Goal: Information Seeking & Learning: Find specific fact

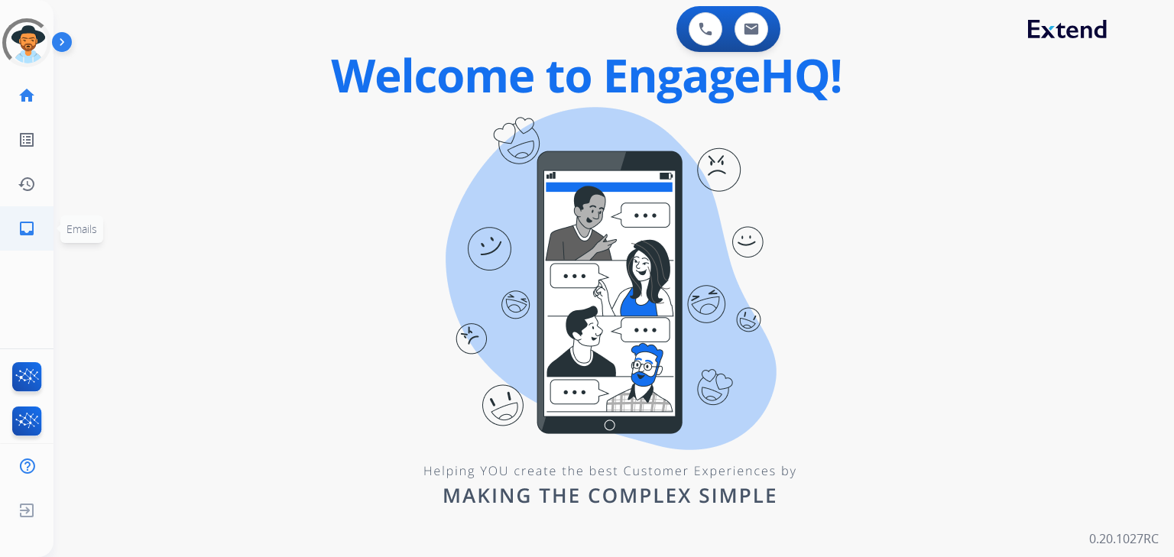
click at [21, 230] on mat-icon "inbox" at bounding box center [27, 228] width 18 height 18
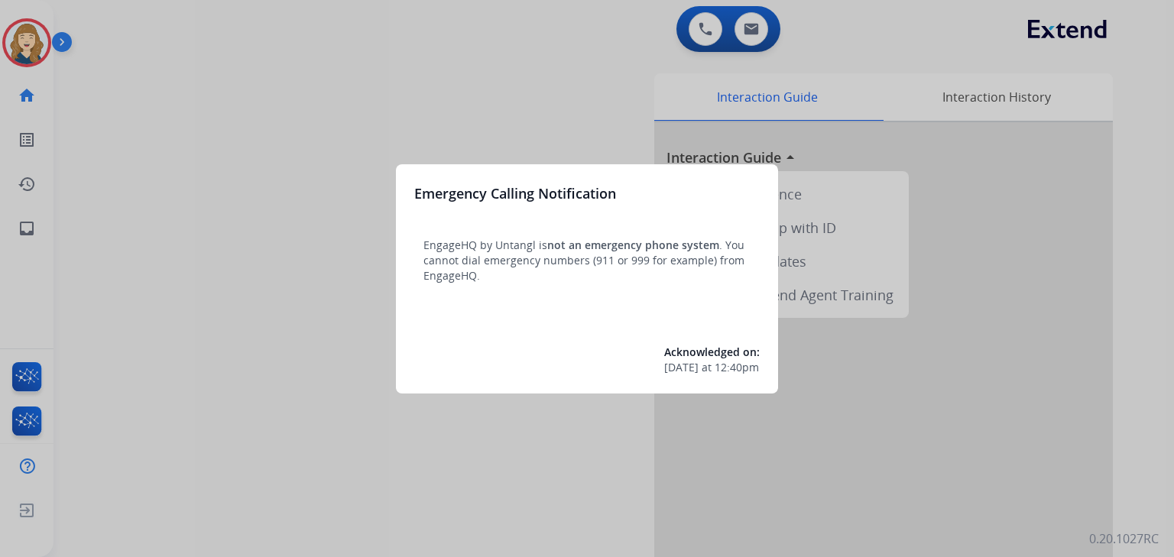
click at [22, 231] on div at bounding box center [587, 278] width 1174 height 557
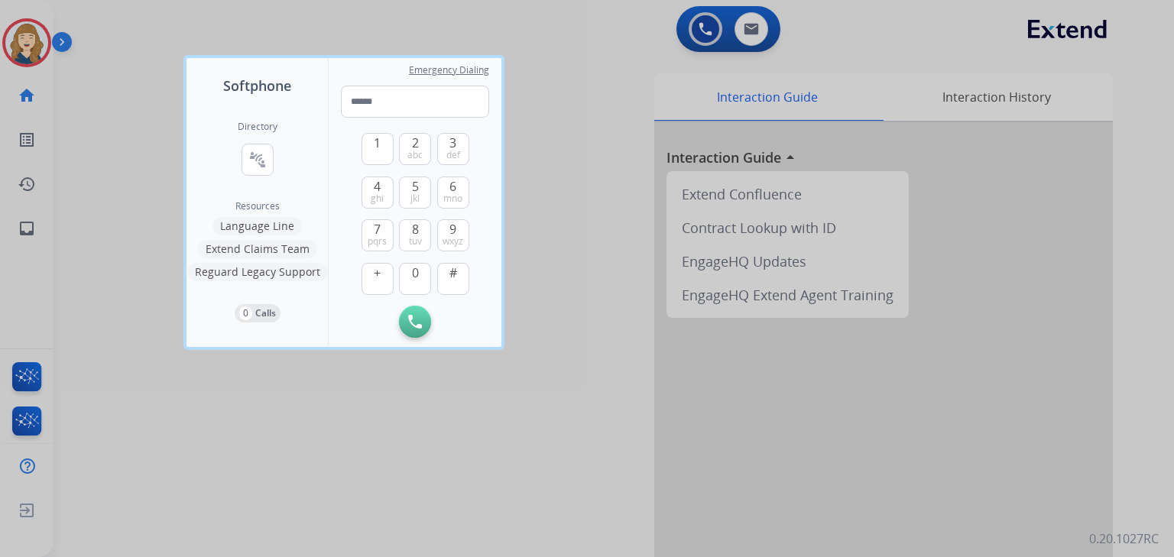
click at [14, 232] on div at bounding box center [587, 278] width 1174 height 557
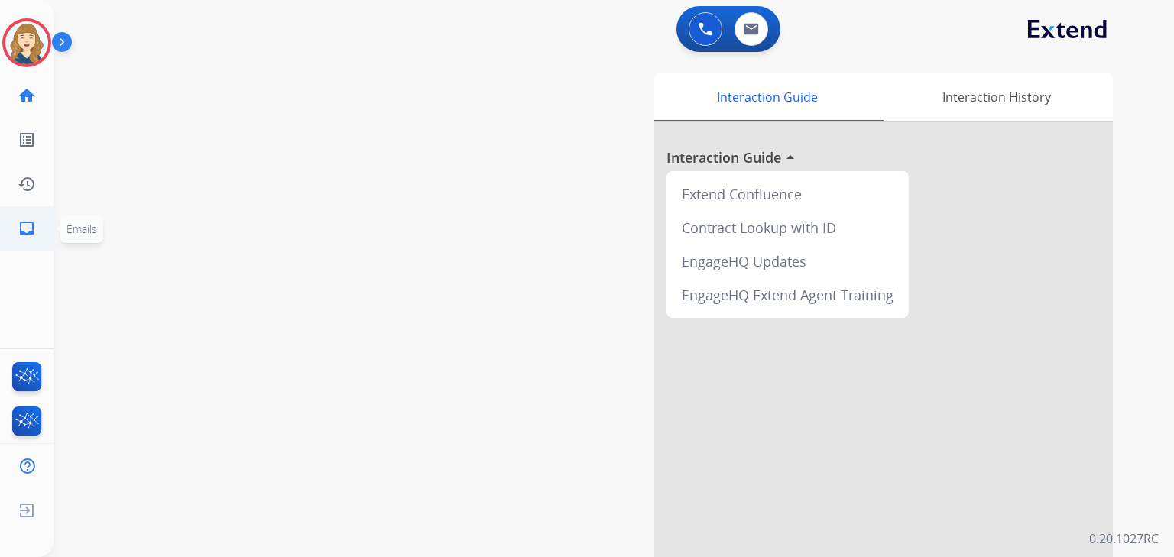
click at [21, 228] on mat-icon "inbox" at bounding box center [27, 228] width 18 height 18
select select "**********"
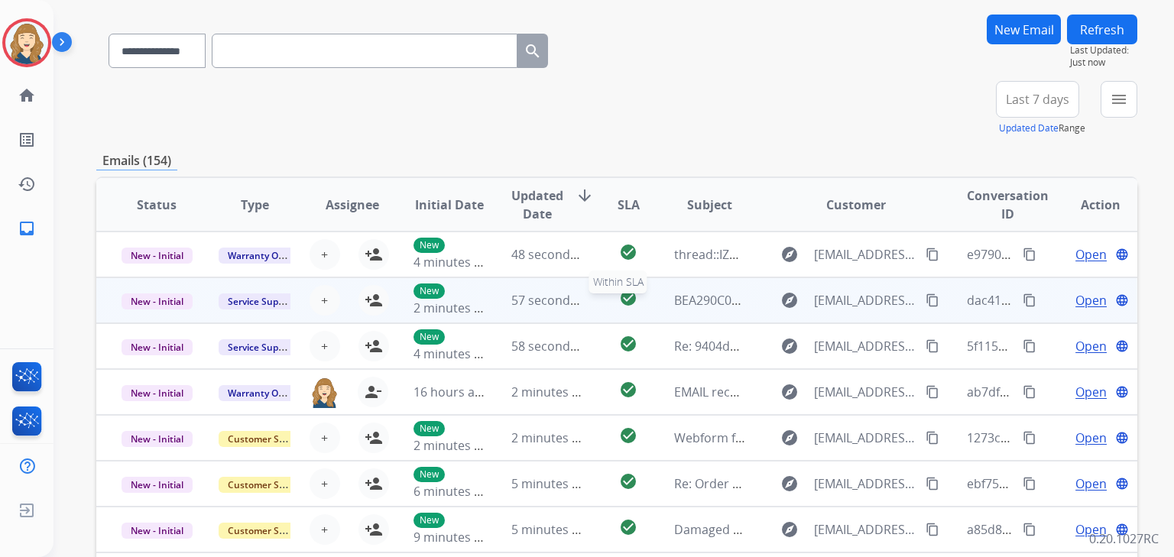
scroll to position [1, 0]
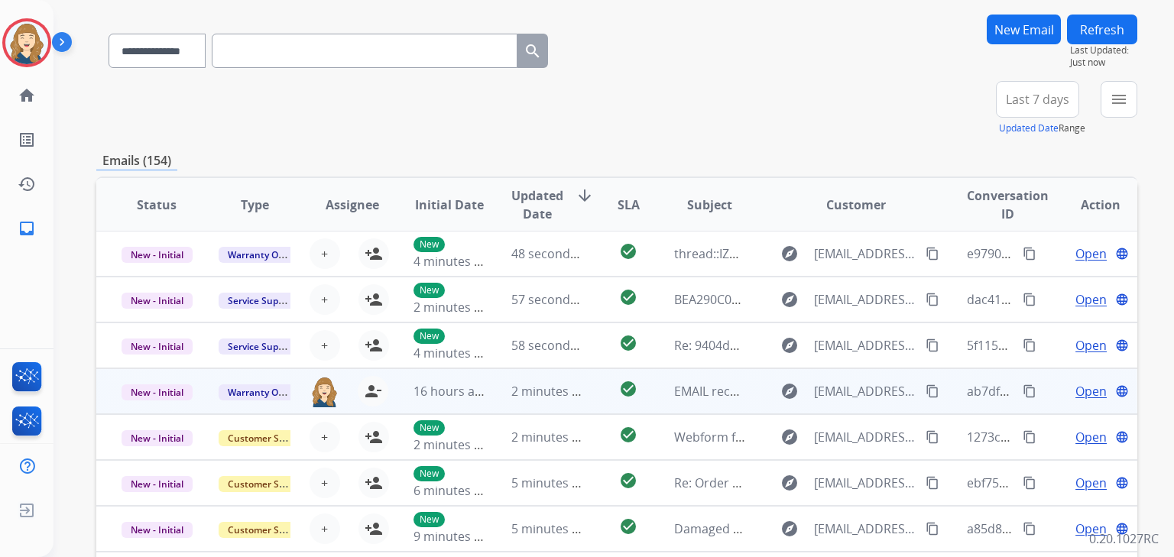
click at [1076, 386] on span "Open" at bounding box center [1090, 391] width 31 height 18
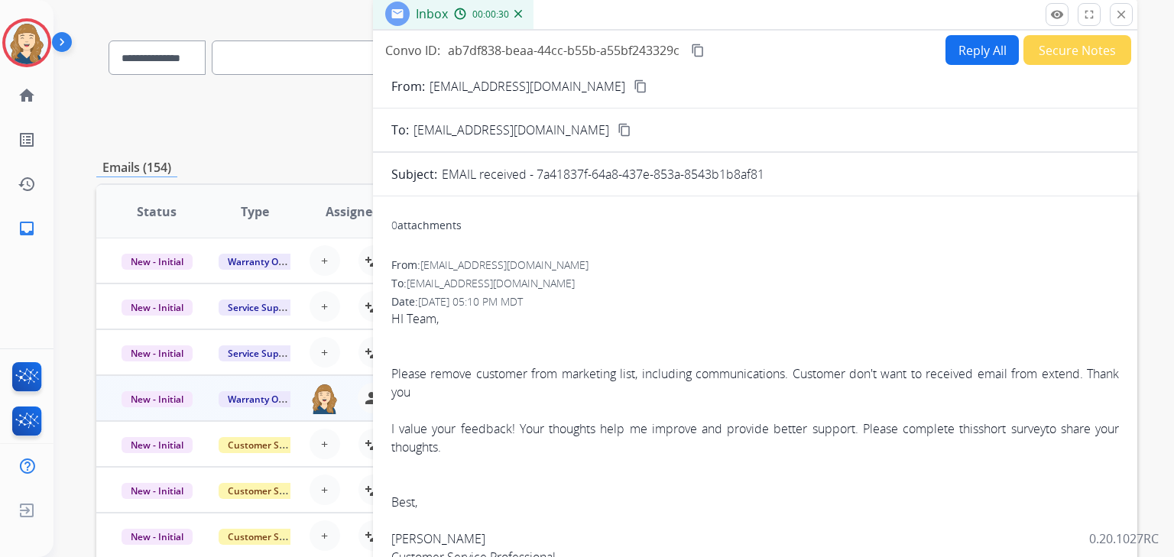
scroll to position [81, 0]
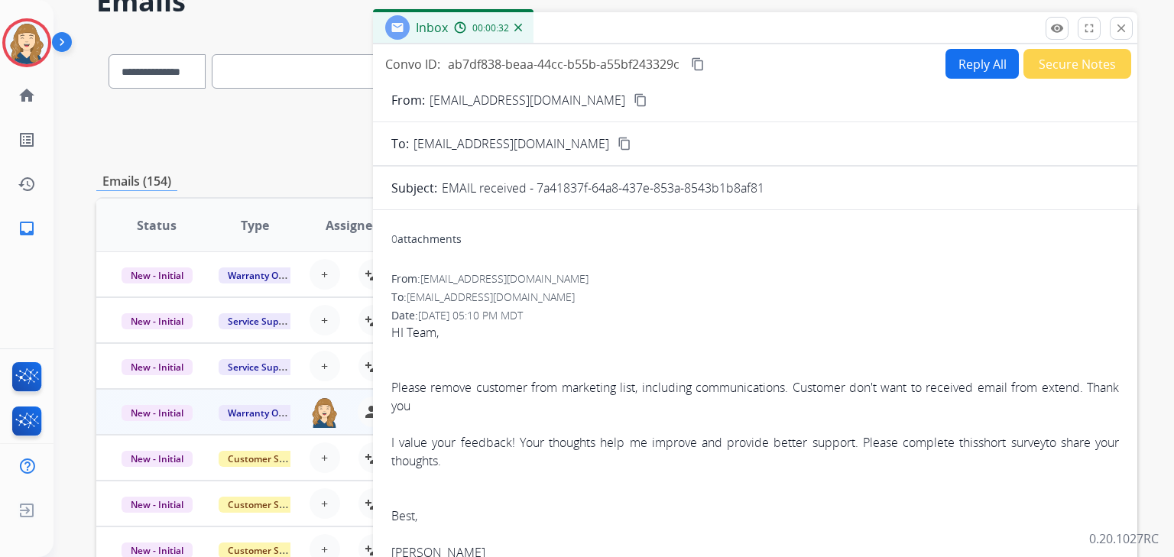
drag, startPoint x: 536, startPoint y: 186, endPoint x: 766, endPoint y: 189, distance: 229.2
click at [767, 188] on div "EMAIL received - 7a41837f-64a8-437e-853a-8543b1b8af81" at bounding box center [780, 188] width 677 height 18
copy p "7a41837f-64a8-437e-853a-8543b1b8af81"
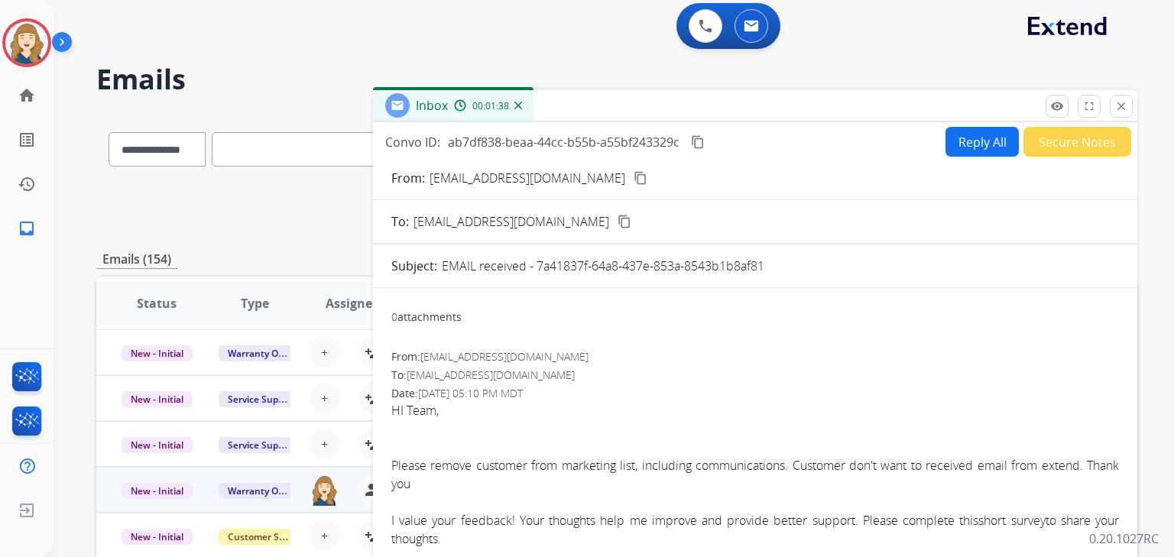
scroll to position [0, 0]
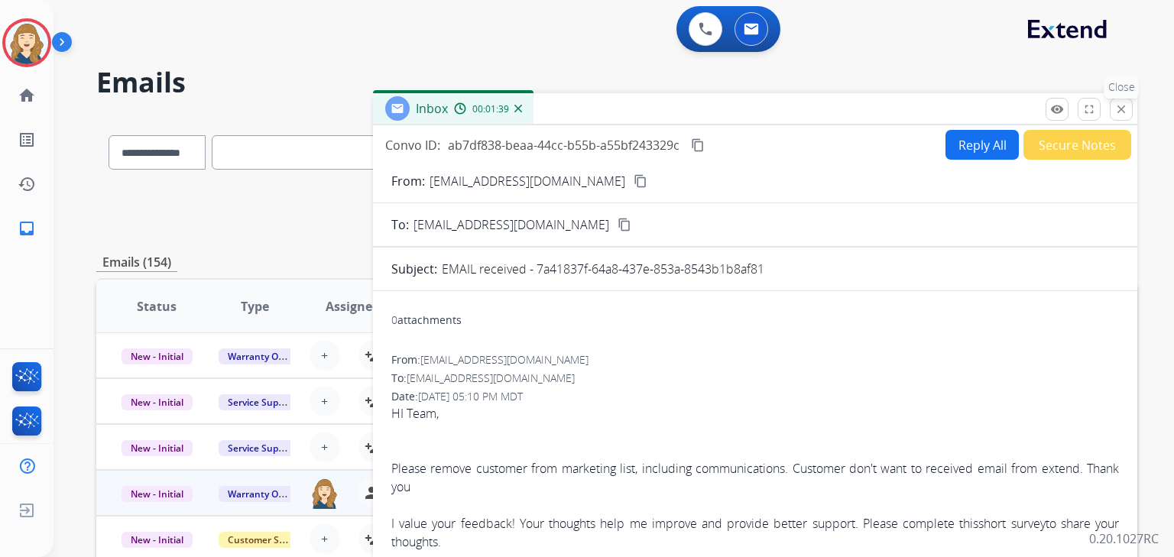
click at [1118, 111] on mat-icon "close" at bounding box center [1121, 109] width 14 height 14
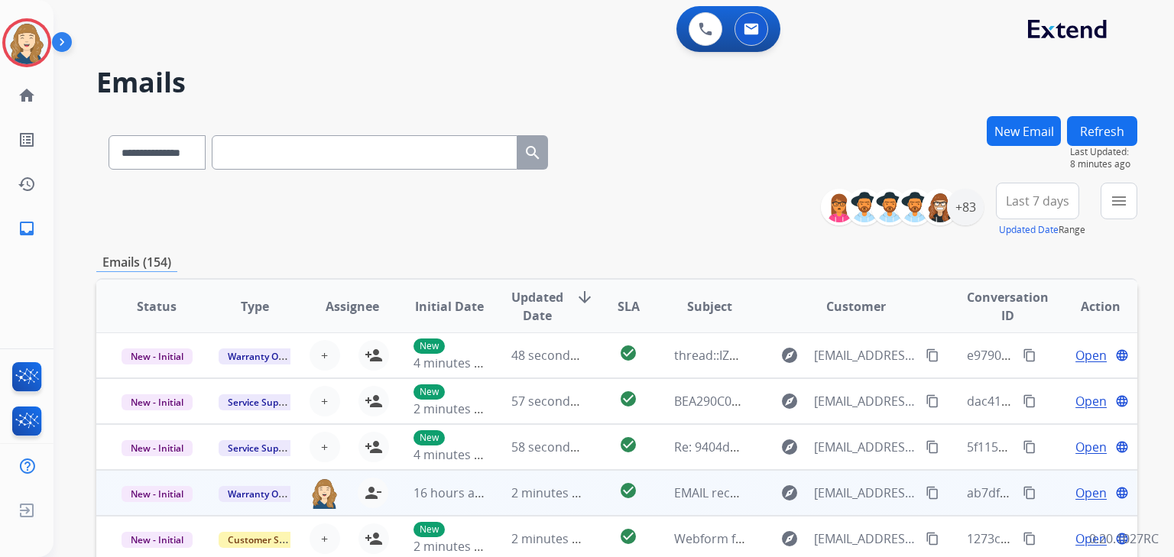
click at [1081, 494] on span "Open" at bounding box center [1090, 493] width 31 height 18
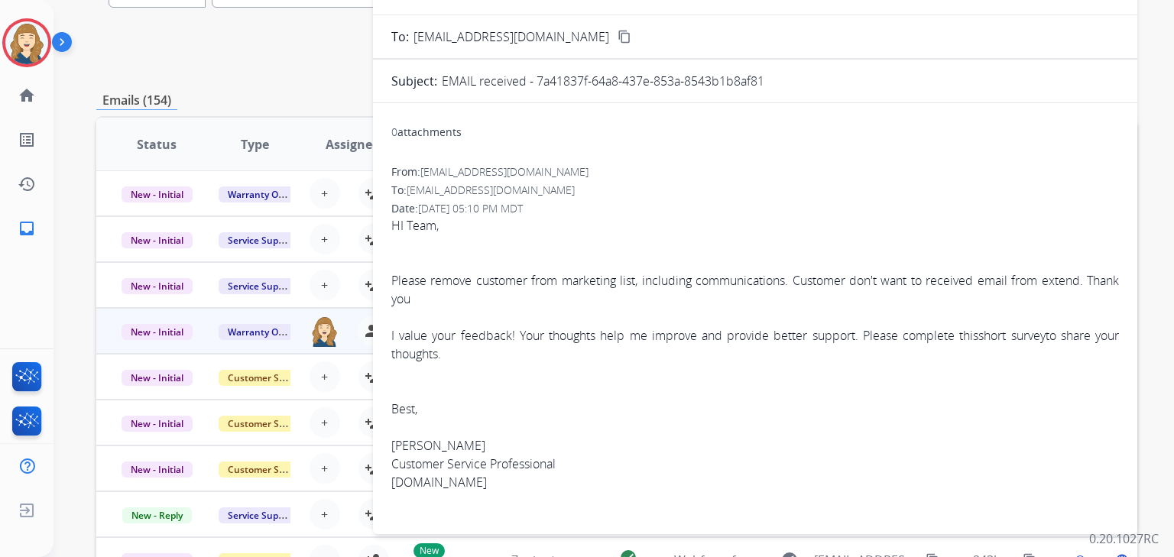
scroll to position [163, 0]
click at [235, 70] on div "**********" at bounding box center [616, 47] width 1041 height 55
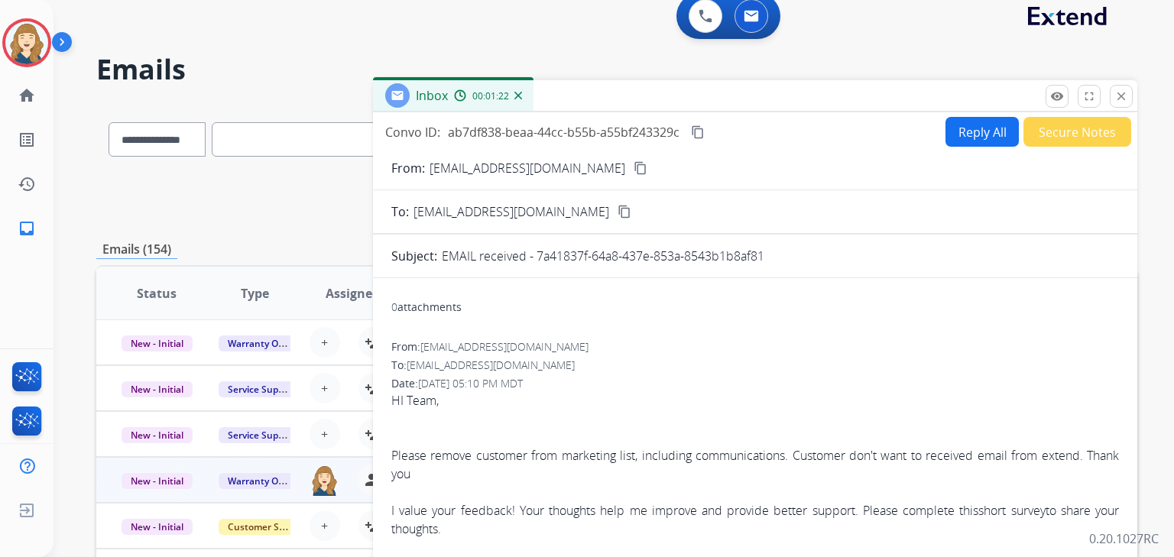
scroll to position [0, 0]
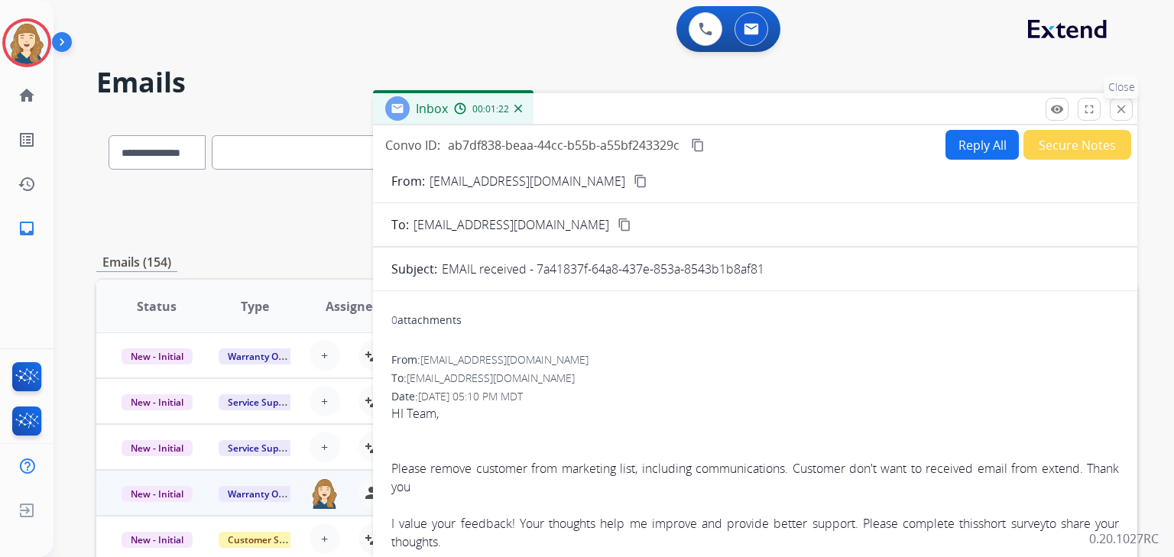
click at [1122, 106] on mat-icon "close" at bounding box center [1121, 109] width 14 height 14
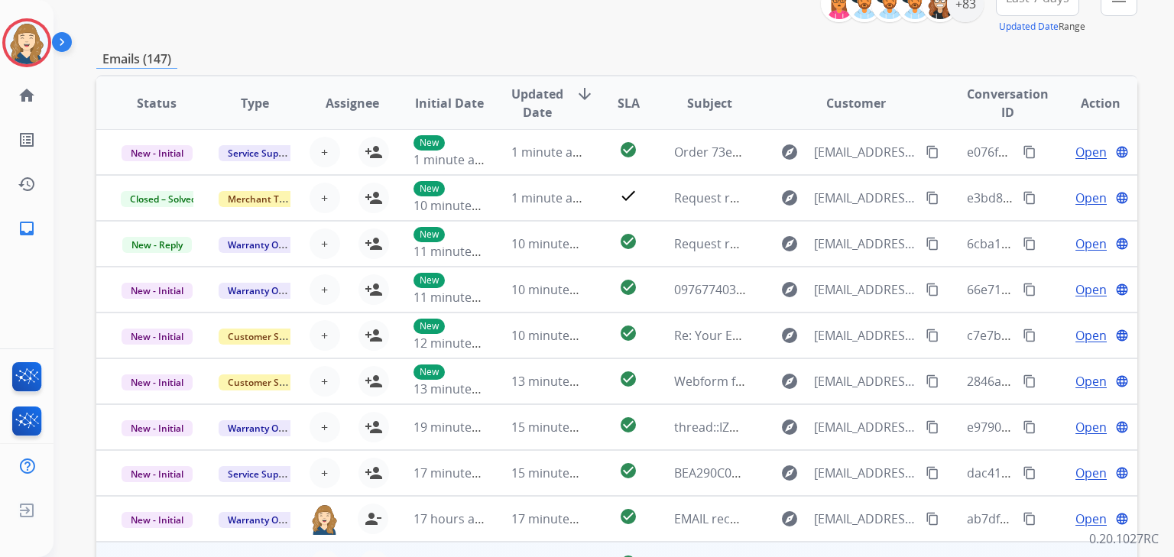
scroll to position [264, 0]
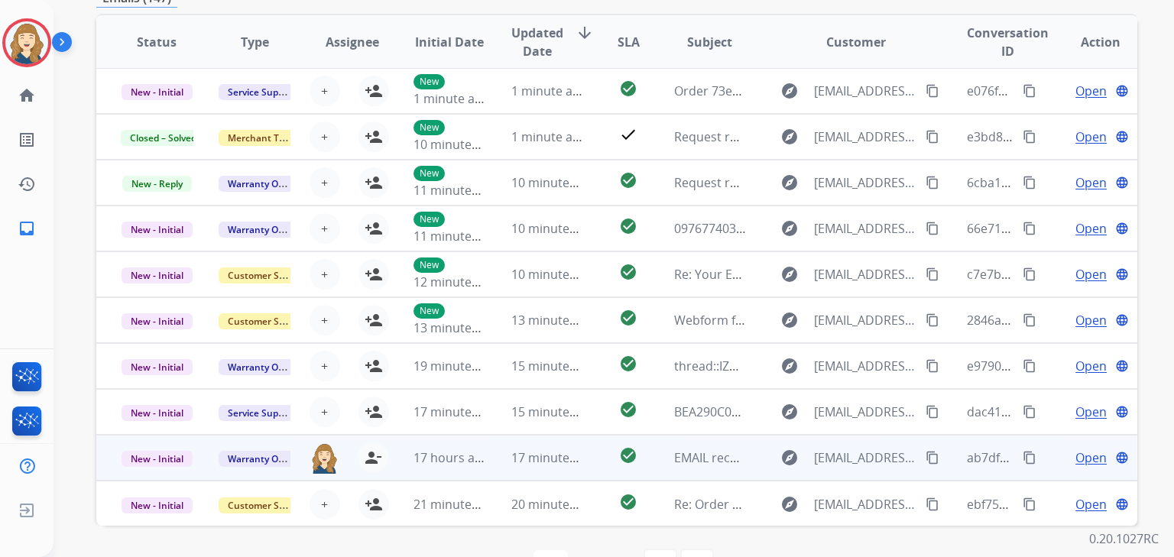
click at [1076, 453] on span "Open" at bounding box center [1090, 457] width 31 height 18
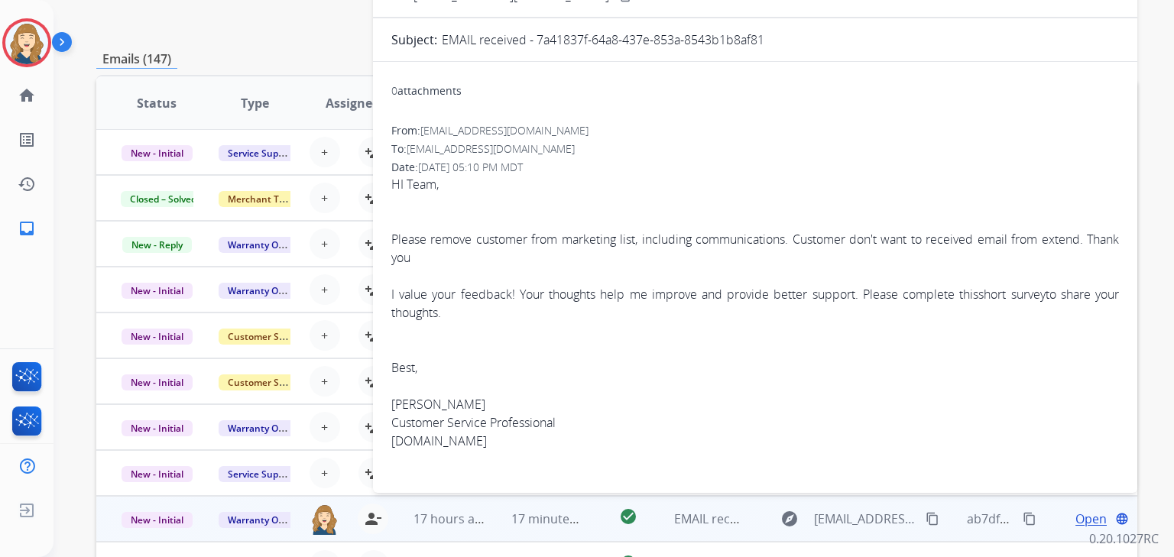
scroll to position [0, 0]
